Goal: Information Seeking & Learning: Learn about a topic

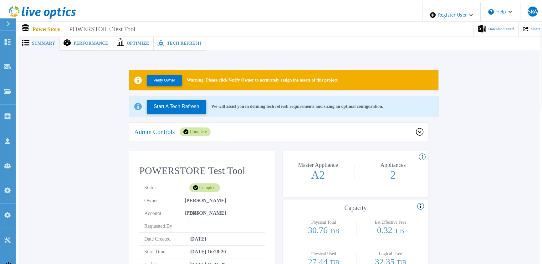
click at [167, 41] on span "Tech Refresh" at bounding box center [184, 43] width 34 height 4
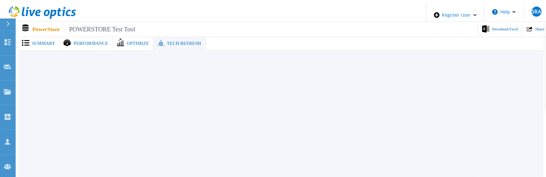
click at [198, 85] on div "Summary Performance Optimize Tech Refresh Verify Owner Warning: Please click Ve…" at bounding box center [281, 108] width 526 height 210
click at [273, 132] on div "Summary Performance Optimize Tech Refresh Verify Owner Warning: Please click Ve…" at bounding box center [281, 108] width 526 height 210
click at [177, 42] on span "Tech Refresh" at bounding box center [184, 43] width 34 height 4
click at [46, 44] on div "Summary" at bounding box center [39, 43] width 42 height 14
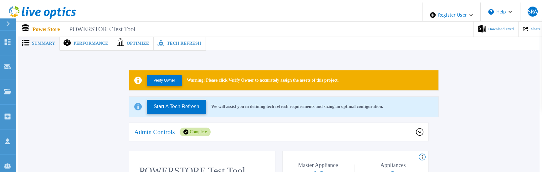
click at [99, 41] on span "Performance" at bounding box center [91, 43] width 34 height 4
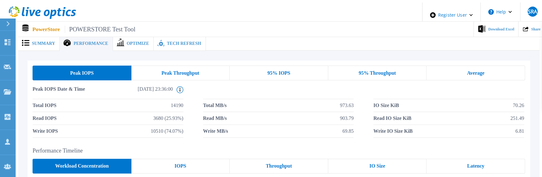
click at [119, 40] on span at bounding box center [120, 43] width 14 height 7
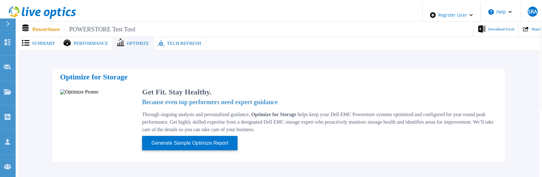
click at [170, 41] on span "Tech Refresh" at bounding box center [184, 43] width 34 height 4
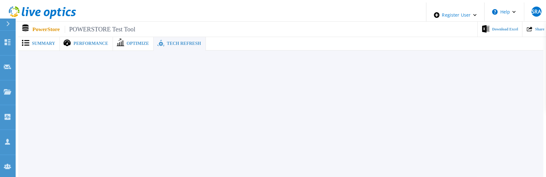
click at [182, 58] on div at bounding box center [281, 59] width 526 height 19
click at [44, 47] on div "Summary" at bounding box center [39, 43] width 42 height 14
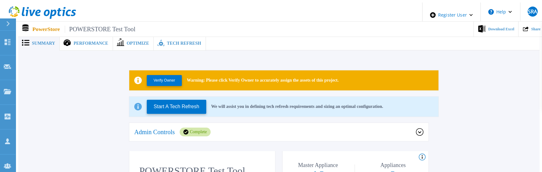
click at [211, 106] on p "We will assist you in defining tech refresh requirements and sizing an optimal …" at bounding box center [297, 106] width 172 height 5
copy div "We will assist you in defining tech refresh requirements and sizing an optimal …"
click at [206, 128] on div "Admin Controls Complete" at bounding box center [275, 132] width 282 height 9
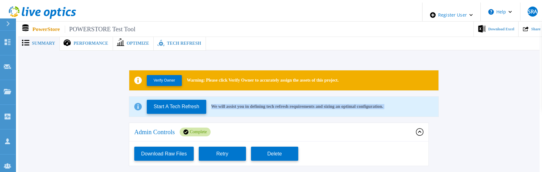
click at [213, 130] on div "Admin Controls Complete" at bounding box center [275, 132] width 282 height 9
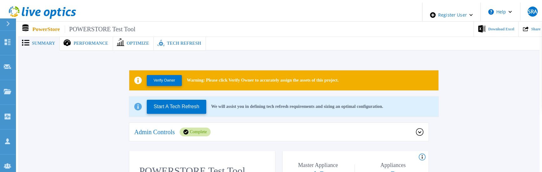
click at [78, 41] on span "Performance" at bounding box center [91, 43] width 34 height 4
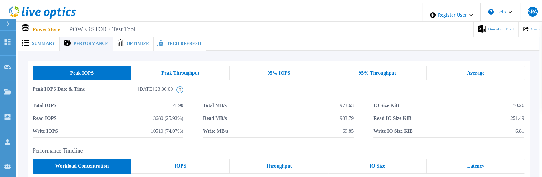
click at [40, 41] on span "Summary" at bounding box center [43, 43] width 23 height 4
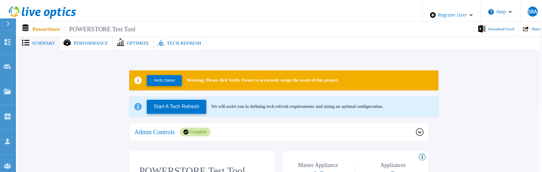
drag, startPoint x: 312, startPoint y: 45, endPoint x: 308, endPoint y: 45, distance: 4.1
drag, startPoint x: 308, startPoint y: 45, endPoint x: 288, endPoint y: 56, distance: 22.0
click at [97, 41] on span "Performance" at bounding box center [91, 43] width 34 height 4
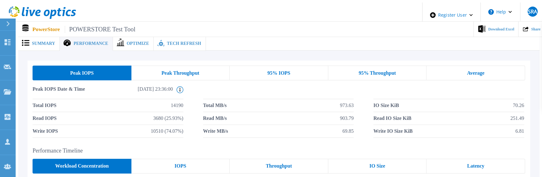
click at [180, 75] on div "Peak Throughput" at bounding box center [180, 72] width 99 height 15
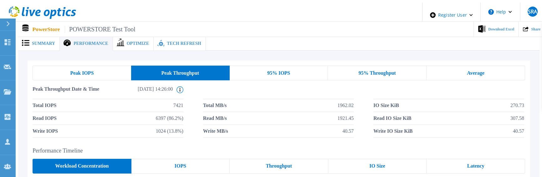
click at [71, 89] on span "Peak Throughput Date & Time" at bounding box center [68, 92] width 70 height 13
drag, startPoint x: 71, startPoint y: 89, endPoint x: 46, endPoint y: 89, distance: 25.0
click at [64, 89] on span "Peak Throughput Date & Time" at bounding box center [68, 92] width 70 height 13
click at [40, 88] on span "Peak Throughput Date & Time" at bounding box center [68, 92] width 70 height 13
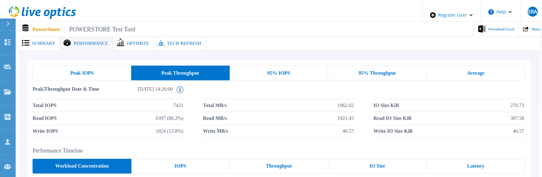
click at [40, 88] on span "Peak Throughput Date & Time" at bounding box center [68, 92] width 70 height 13
drag, startPoint x: 58, startPoint y: 101, endPoint x: 20, endPoint y: 99, distance: 38.2
copy span "Total IOPS"
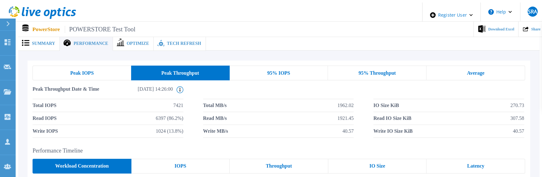
drag, startPoint x: 84, startPoint y: 41, endPoint x: 37, endPoint y: 36, distance: 47.2
click at [37, 36] on div "Summary" at bounding box center [39, 43] width 42 height 14
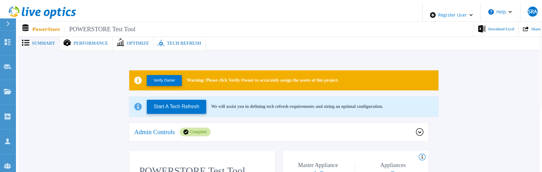
click at [80, 47] on div "Performance" at bounding box center [86, 43] width 53 height 14
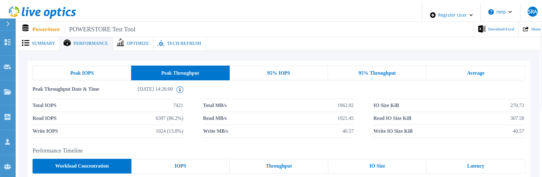
click at [41, 44] on div "Summary" at bounding box center [39, 43] width 42 height 14
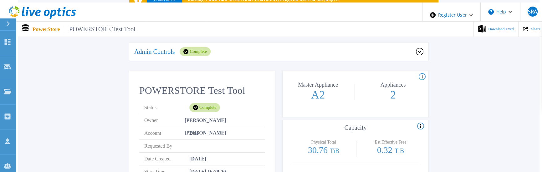
scroll to position [85, 0]
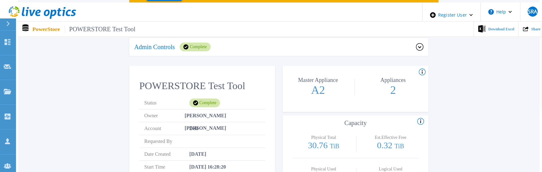
click at [144, 98] on span "Status" at bounding box center [166, 103] width 45 height 13
copy span "Status"
drag, startPoint x: 218, startPoint y: 81, endPoint x: 263, endPoint y: 77, distance: 45.5
click at [283, 80] on div "Master Appliance A2" at bounding box center [318, 85] width 70 height 31
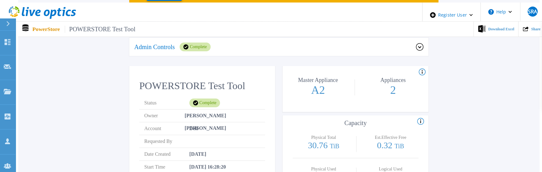
click at [285, 77] on p "Master Appliance" at bounding box center [318, 80] width 67 height 6
copy p "Master Appliance"
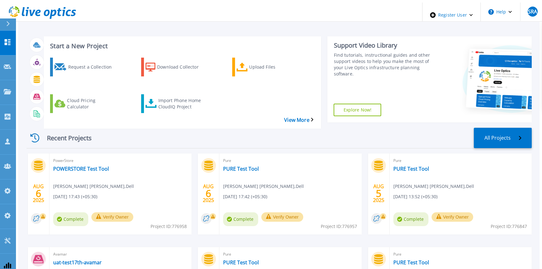
click at [94, 153] on div "PowerStore POWERSTORE Test Tool [PERSON_NAME] [PERSON_NAME] , Dell [DATE] 17:43…" at bounding box center [120, 193] width 142 height 81
click at [95, 166] on link "POWERSTORE Test Tool" at bounding box center [81, 169] width 56 height 6
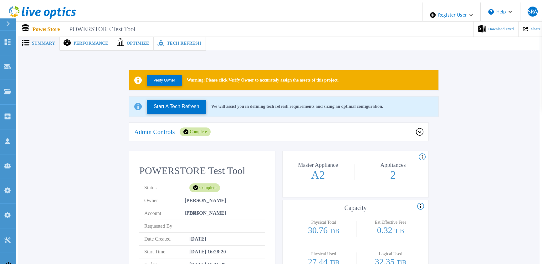
click at [169, 41] on span "Tech Refresh" at bounding box center [184, 43] width 34 height 4
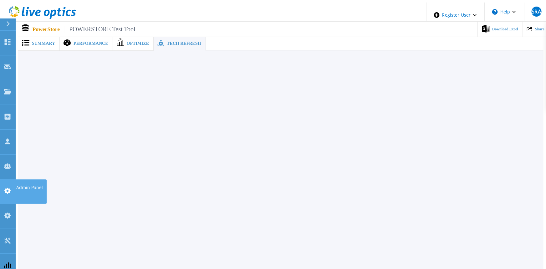
click at [8, 187] on div at bounding box center [8, 191] width 8 height 8
